Goal: Information Seeking & Learning: Learn about a topic

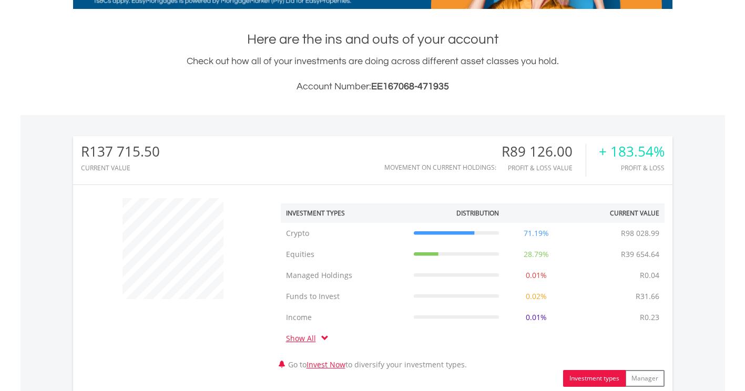
scroll to position [473, 0]
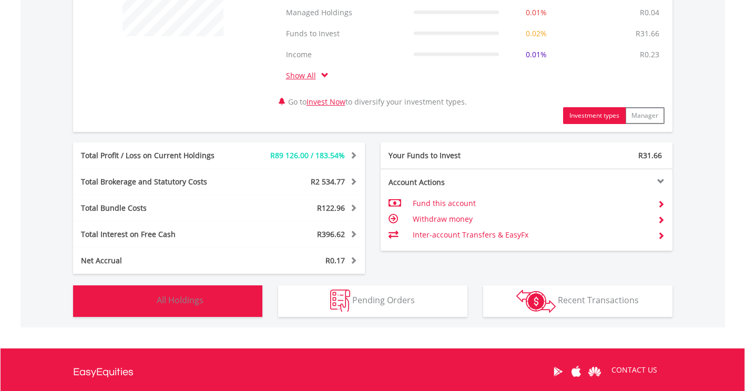
click at [191, 303] on span "All Holdings" at bounding box center [180, 301] width 47 height 12
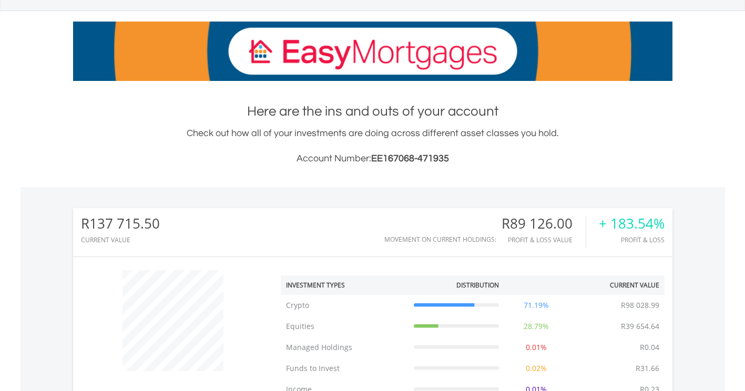
scroll to position [0, 0]
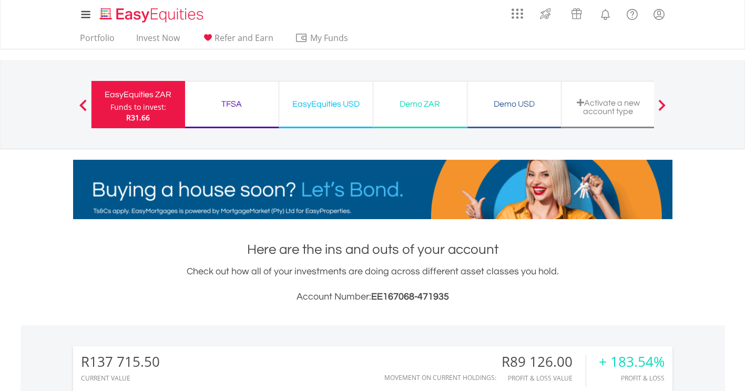
click at [330, 104] on div "EasyEquities USD" at bounding box center [326, 104] width 81 height 15
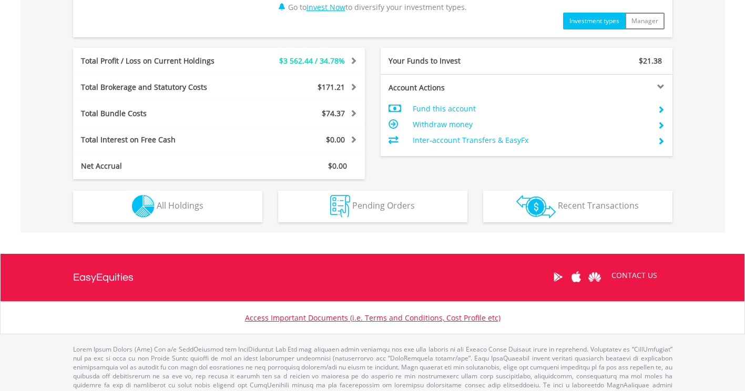
scroll to position [541, 0]
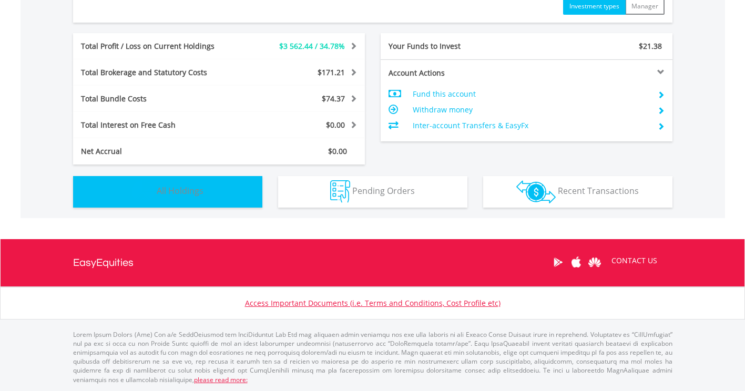
click at [174, 192] on span "All Holdings" at bounding box center [180, 191] width 47 height 12
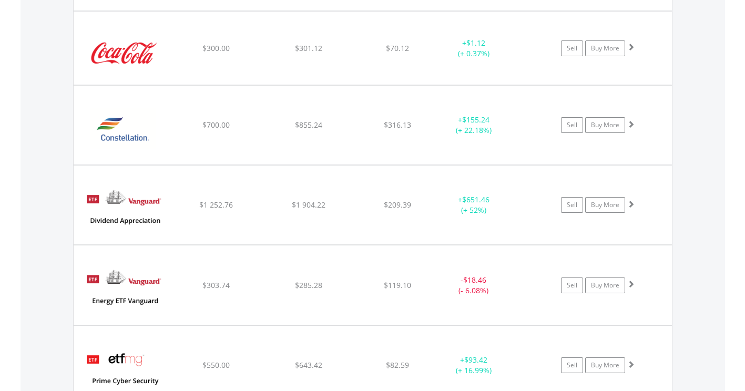
scroll to position [1253, 0]
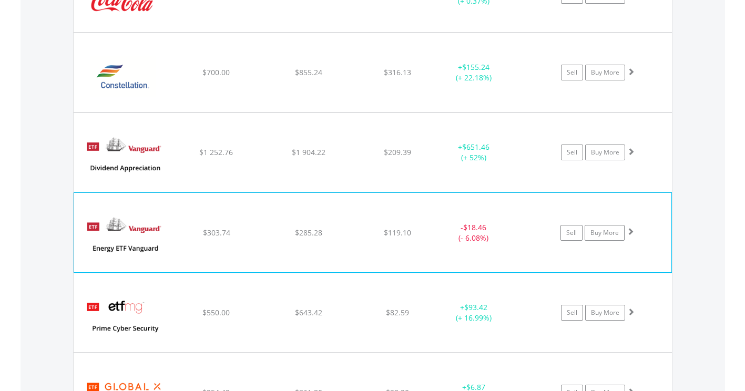
click at [151, 240] on img at bounding box center [124, 237] width 90 height 63
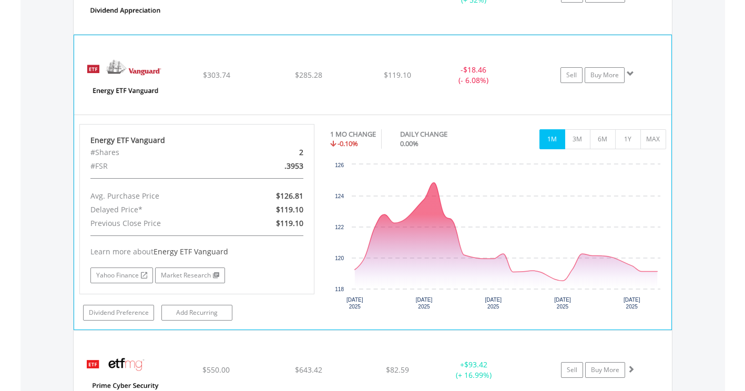
scroll to position [1464, 0]
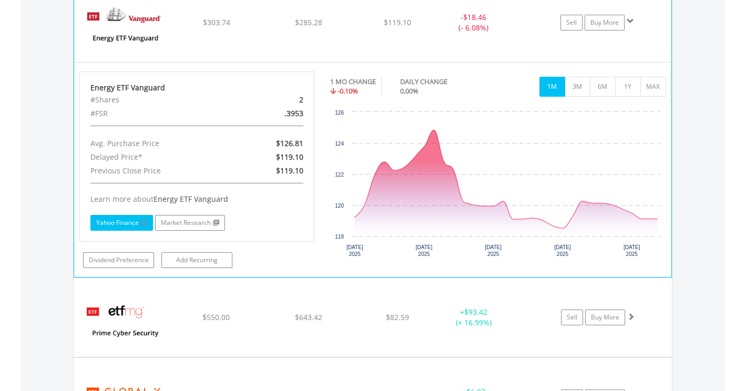
click at [119, 223] on link "Yahoo Finance" at bounding box center [121, 223] width 63 height 16
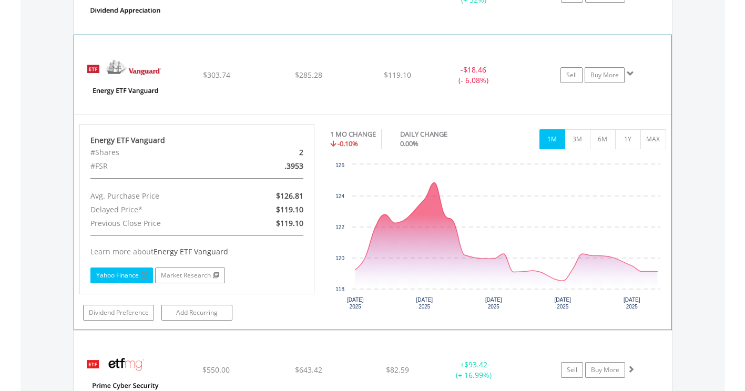
scroll to position [1358, 0]
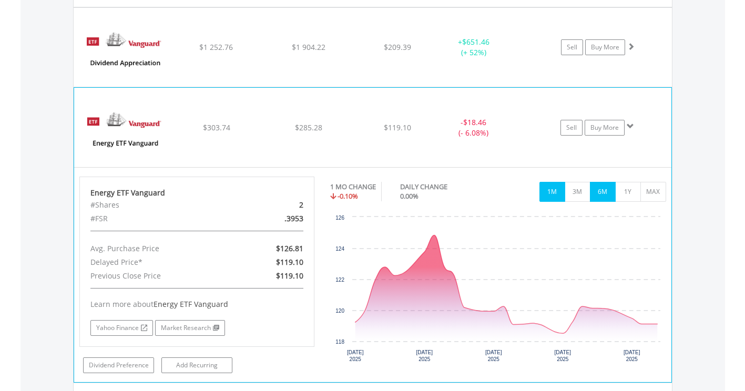
click at [605, 189] on button "6M" at bounding box center [603, 192] width 26 height 20
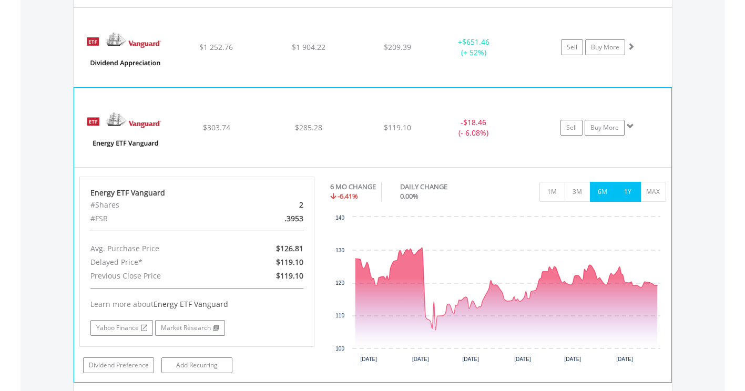
click at [631, 192] on button "1Y" at bounding box center [628, 192] width 26 height 20
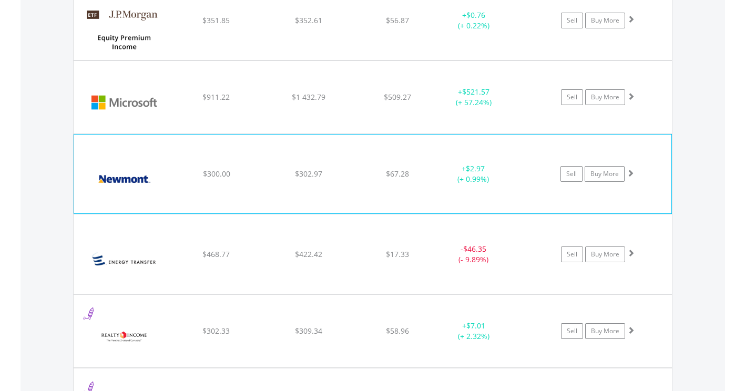
scroll to position [1832, 0]
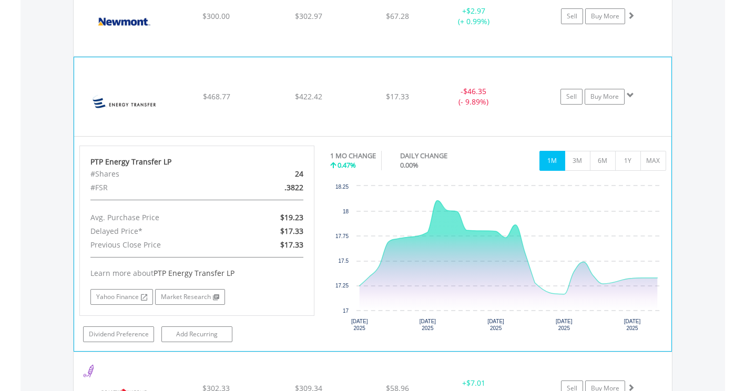
scroll to position [1990, 0]
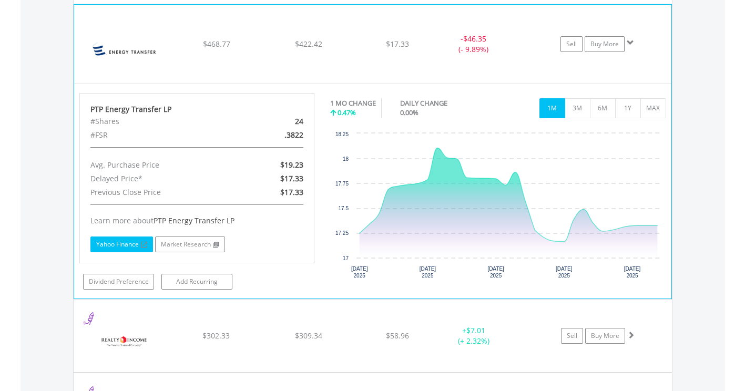
click at [123, 244] on link "Yahoo Finance" at bounding box center [121, 245] width 63 height 16
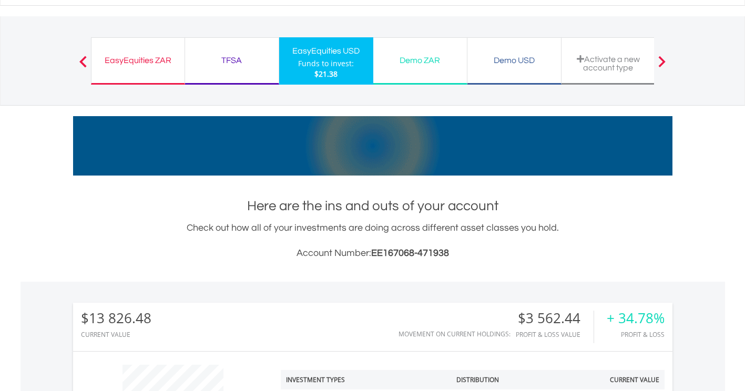
scroll to position [0, 0]
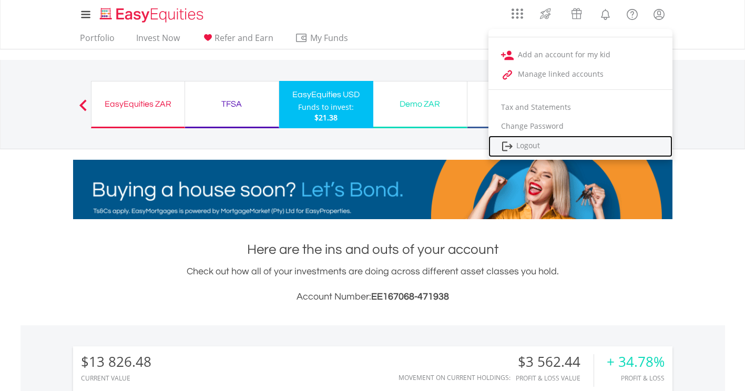
click at [537, 145] on link "Logout" at bounding box center [581, 147] width 184 height 22
